Goal: Navigation & Orientation: Find specific page/section

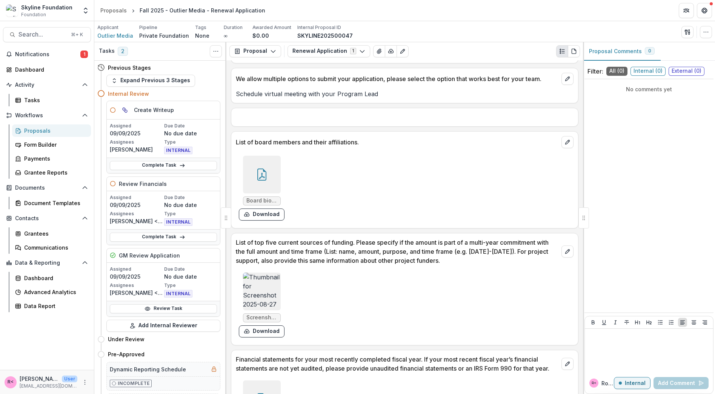
scroll to position [1902, 0]
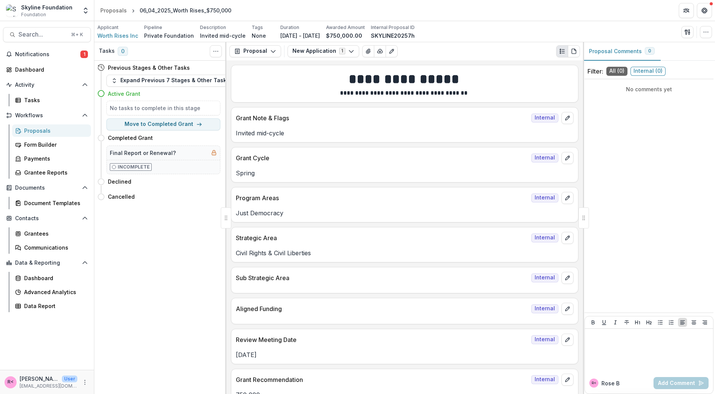
scroll to position [1098, 0]
